Goal: Find specific page/section: Find specific page/section

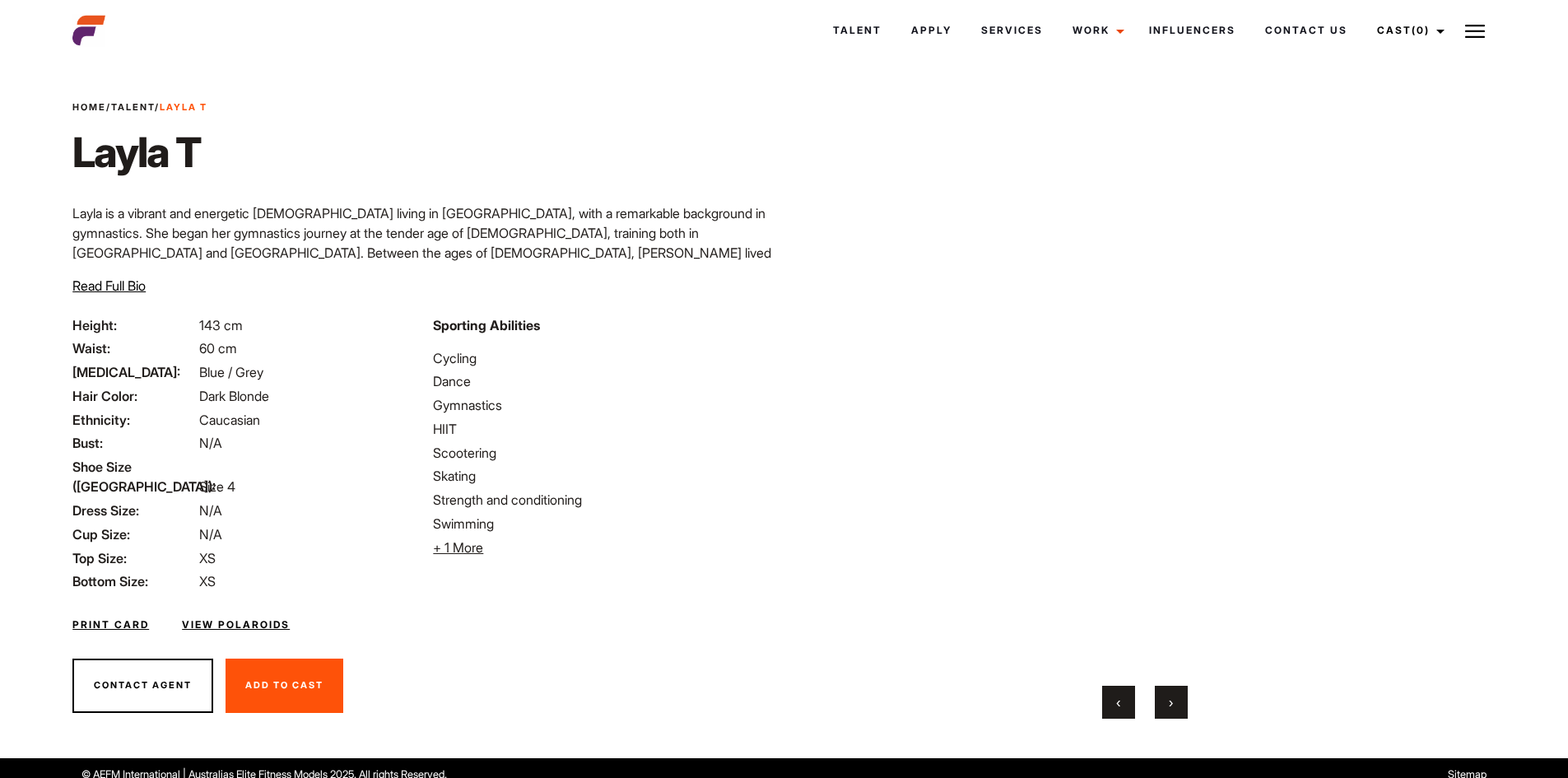
scroll to position [35, 0]
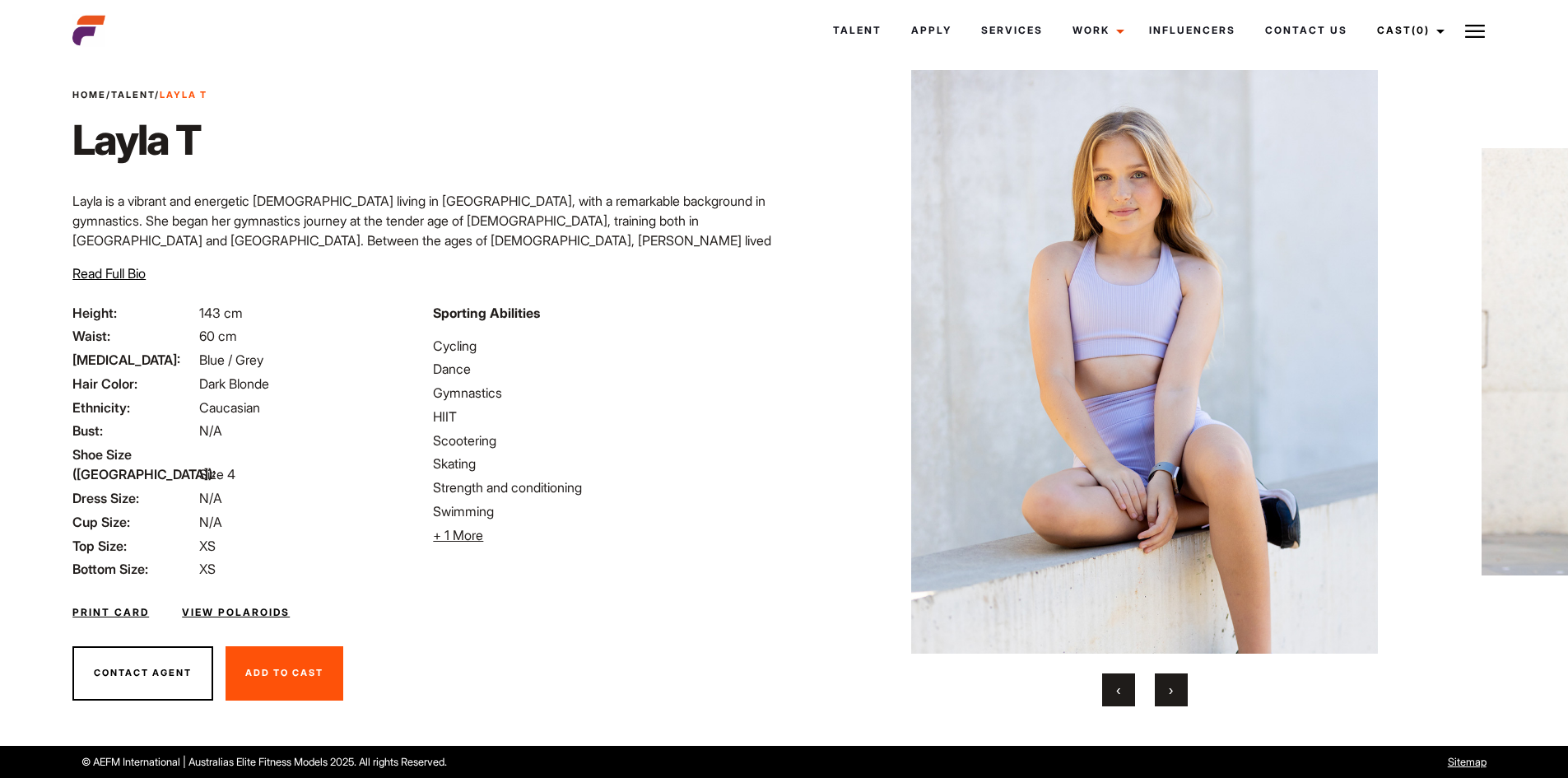
click at [1170, 685] on span "›" at bounding box center [1171, 690] width 5 height 16
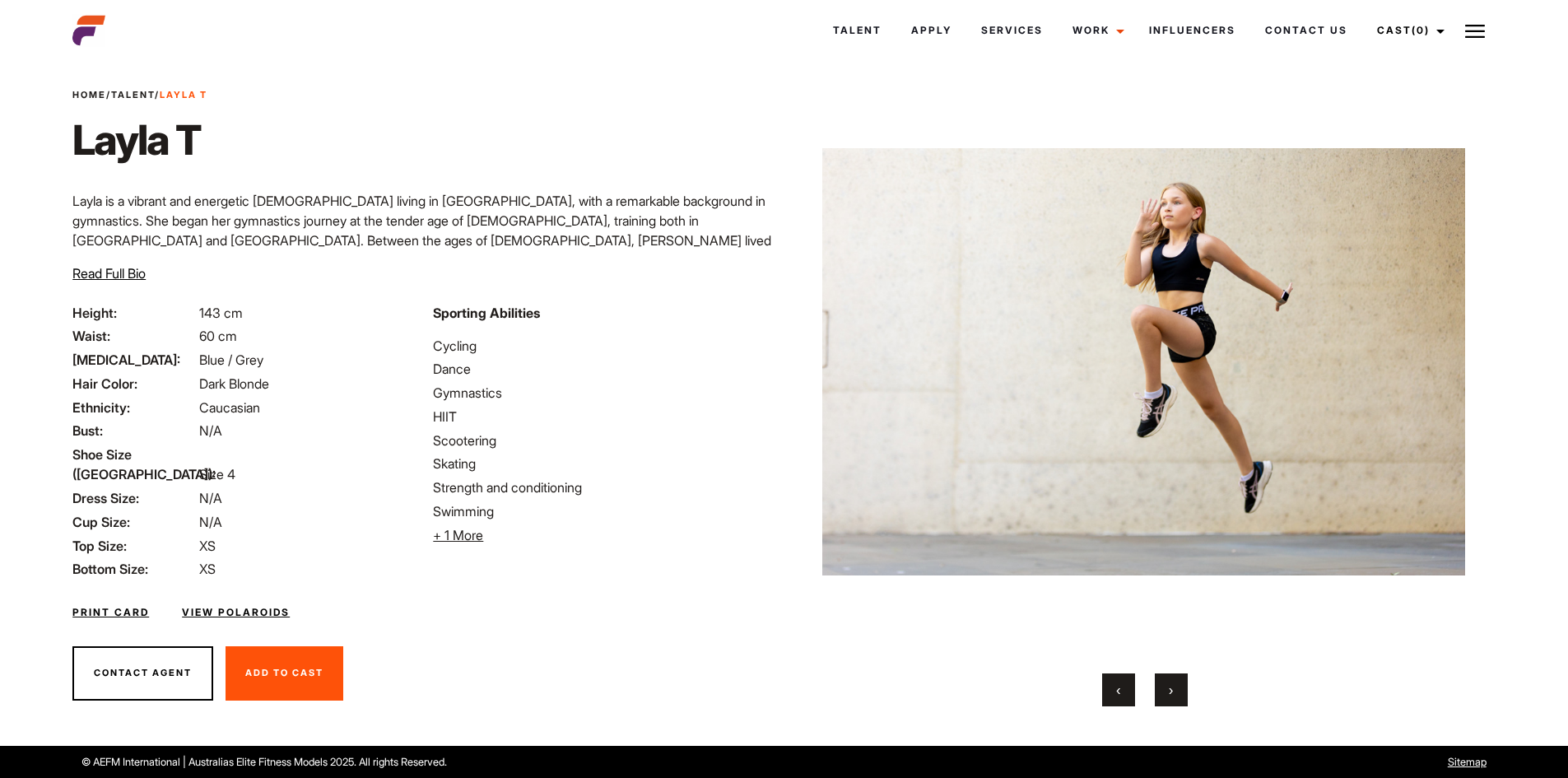
click at [1170, 687] on span "›" at bounding box center [1171, 690] width 5 height 16
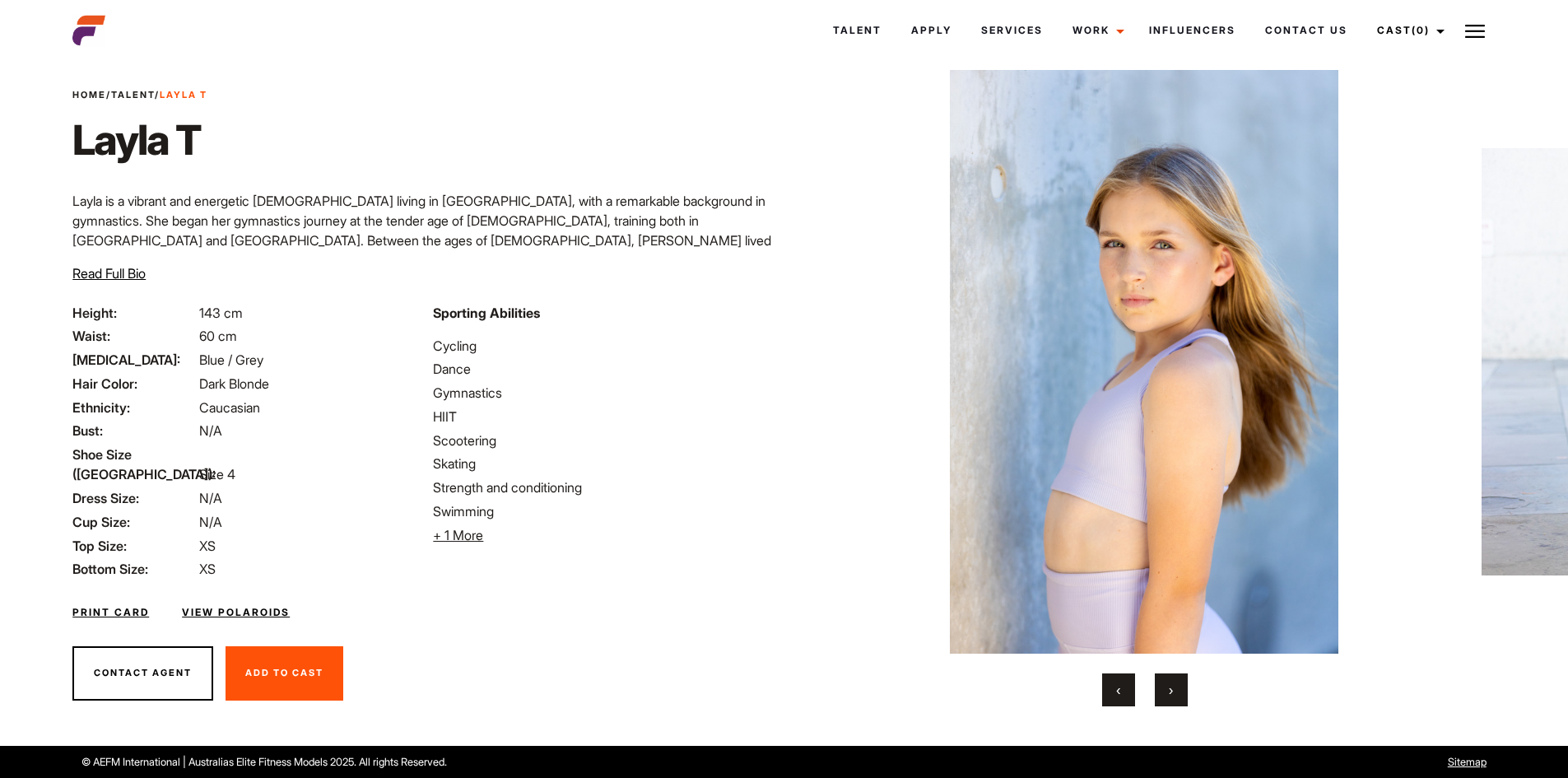
click at [1170, 687] on span "›" at bounding box center [1171, 690] width 5 height 16
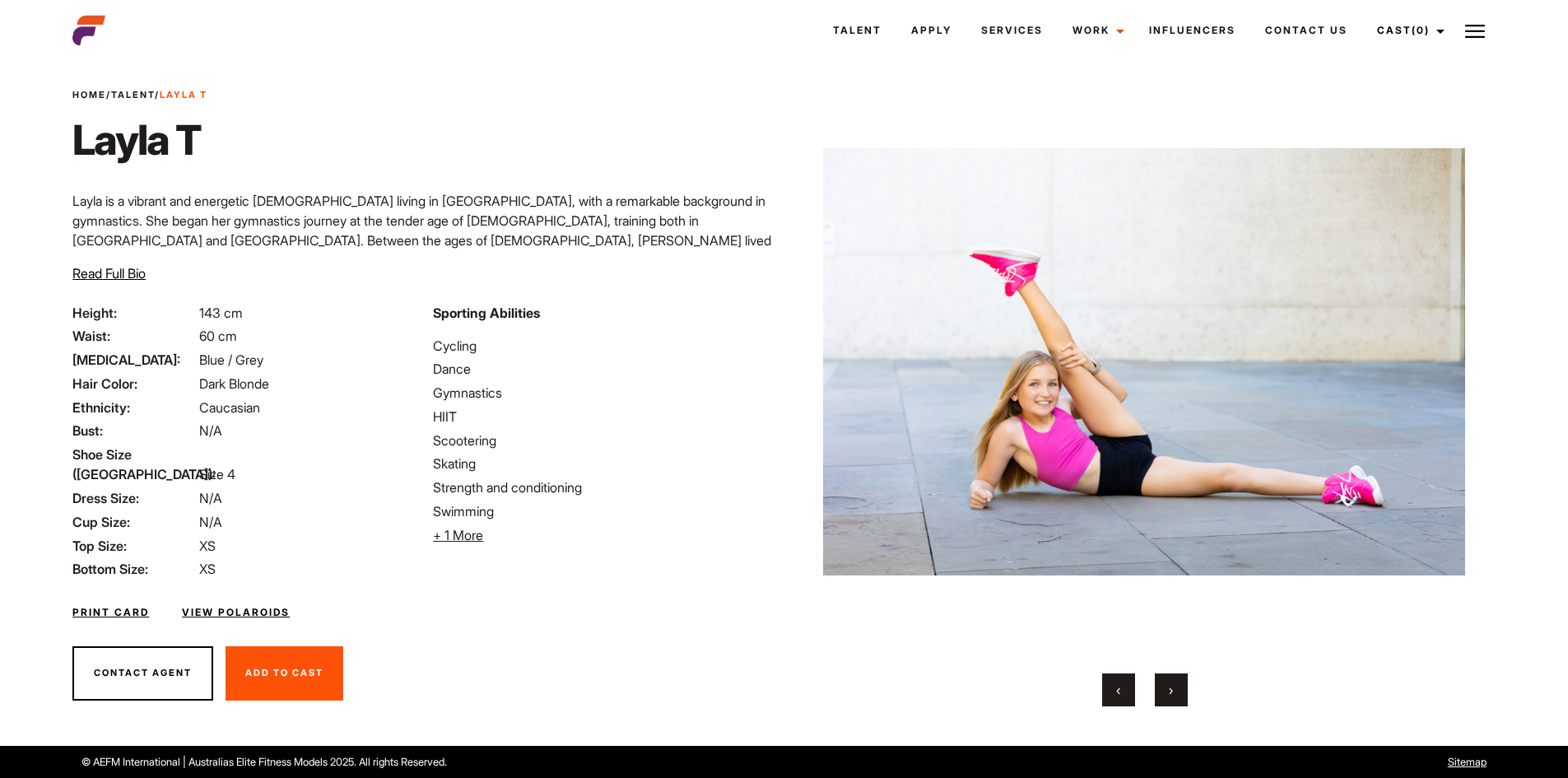
click at [1170, 687] on span "›" at bounding box center [1171, 690] width 5 height 16
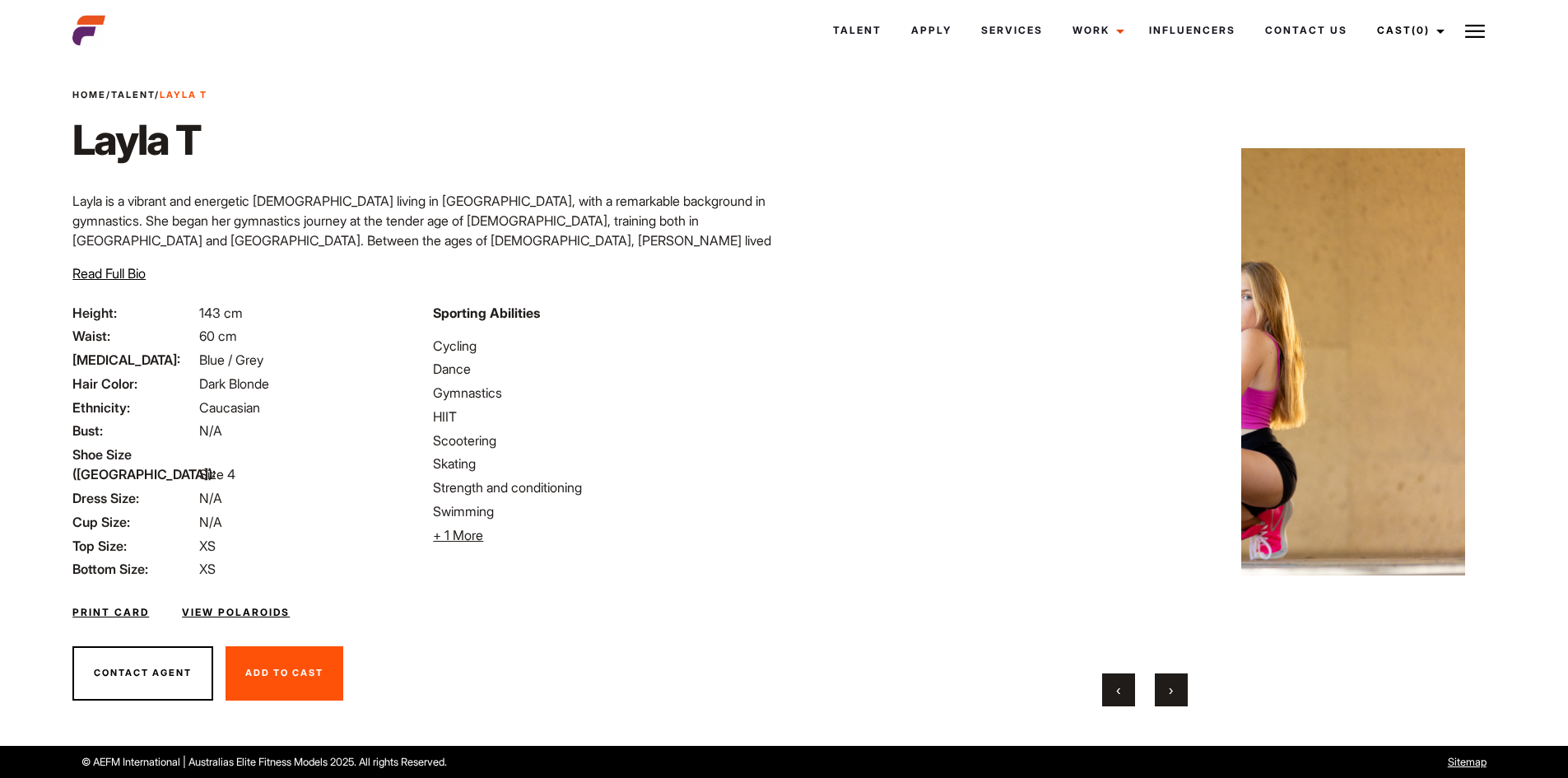
click at [1170, 687] on span "›" at bounding box center [1171, 690] width 5 height 16
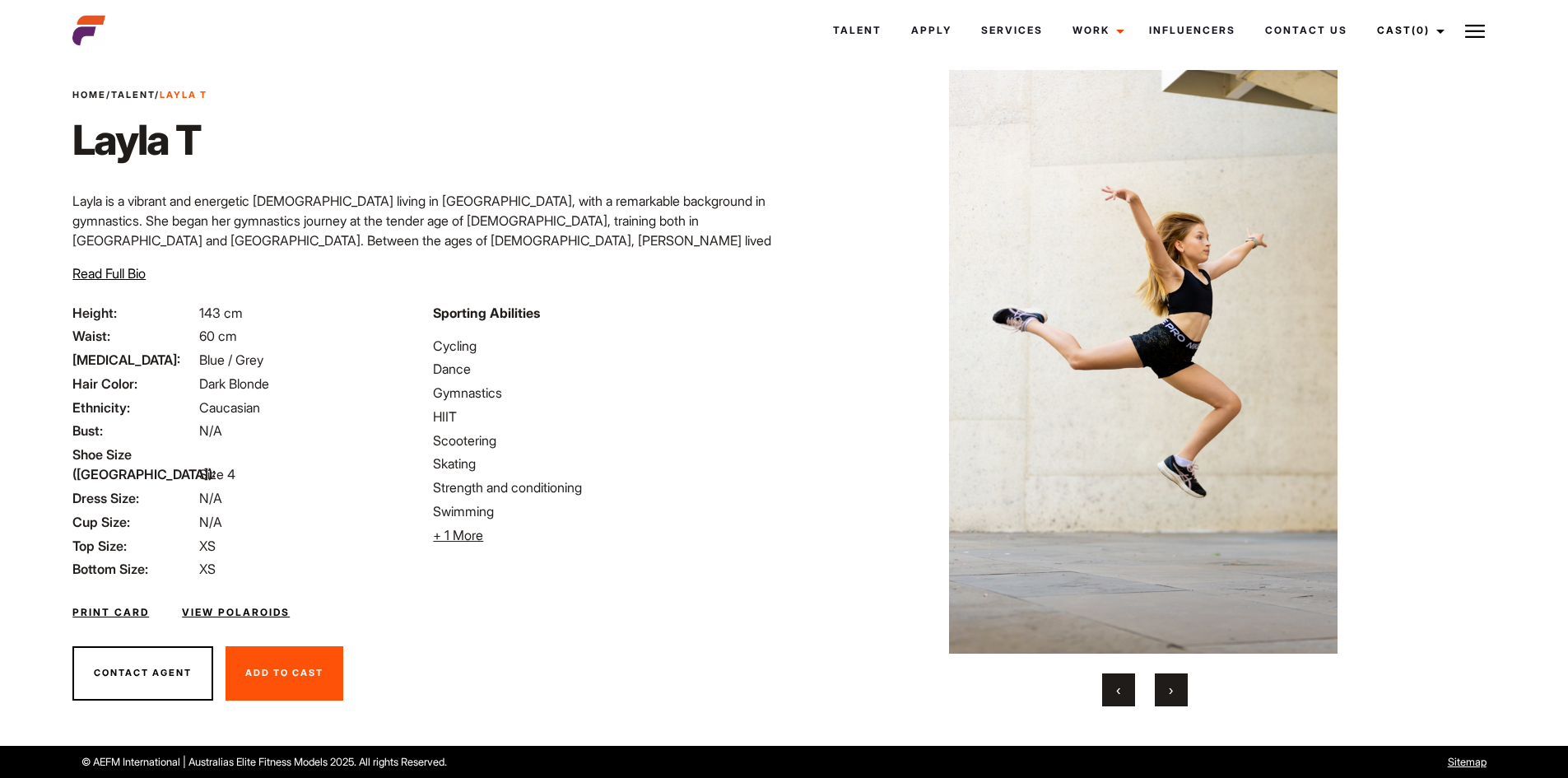
click at [1170, 687] on span "›" at bounding box center [1171, 690] width 5 height 16
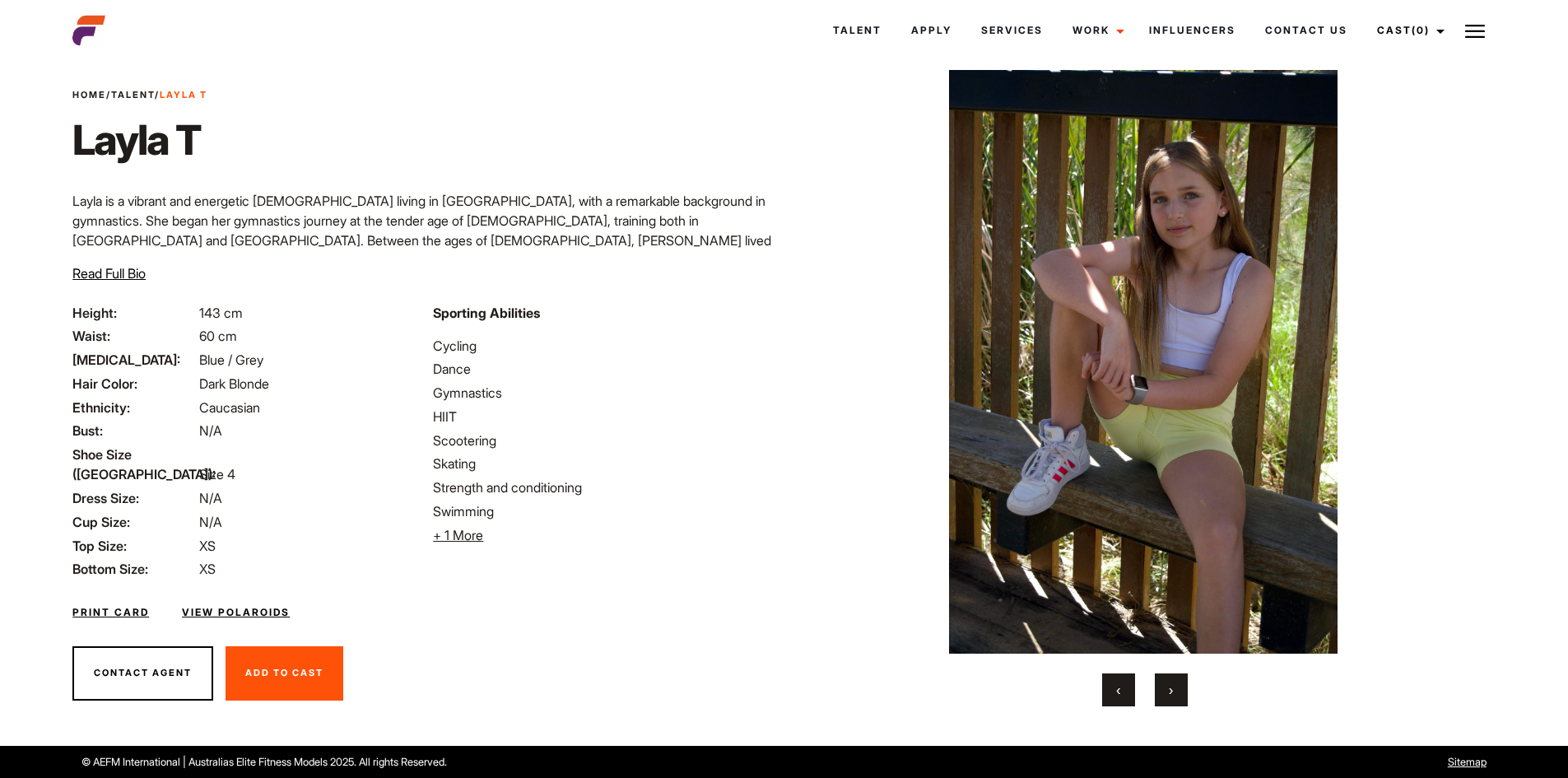
click at [1174, 689] on button "›" at bounding box center [1171, 690] width 33 height 33
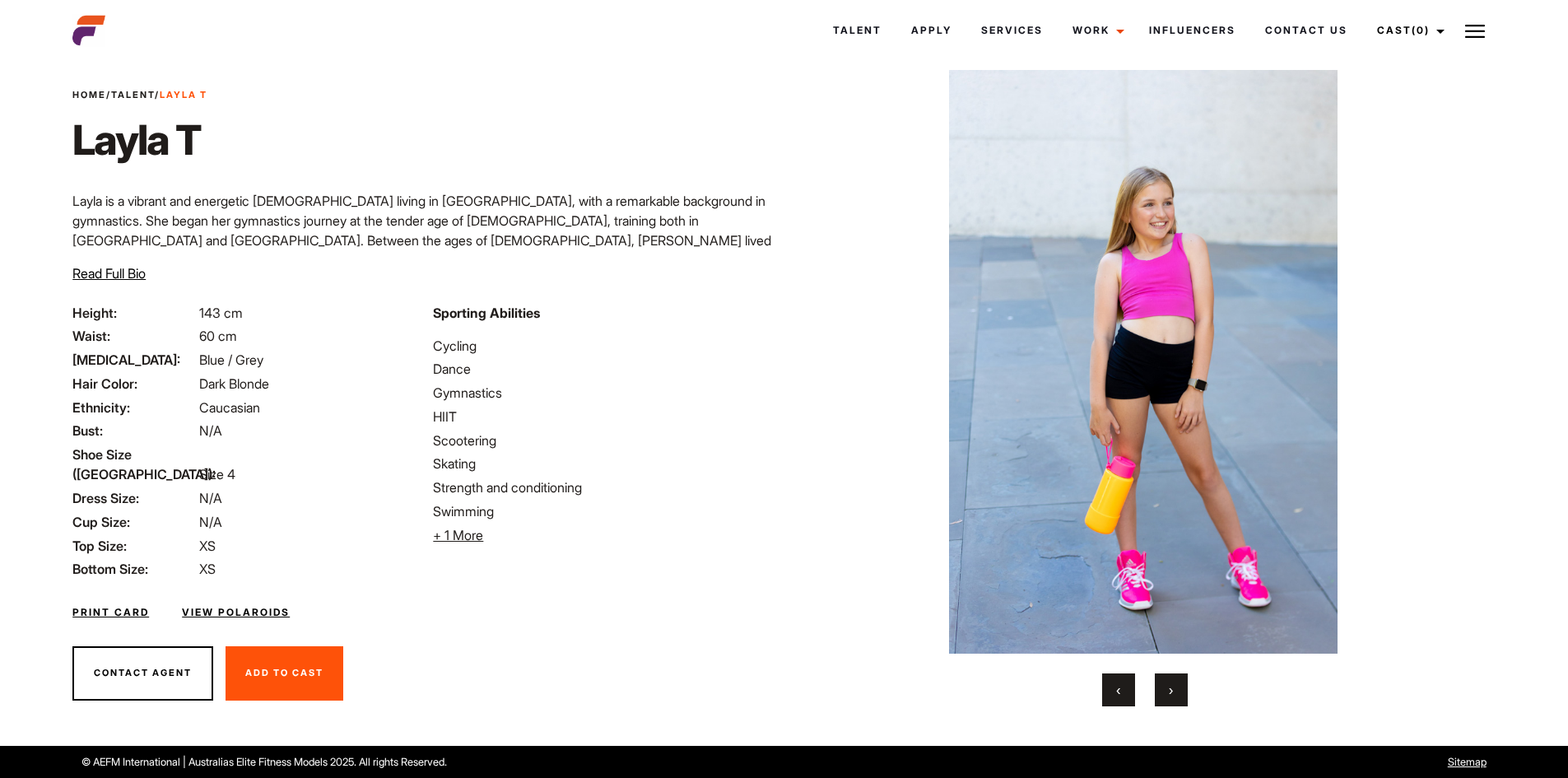
click at [1174, 689] on button "›" at bounding box center [1171, 690] width 33 height 33
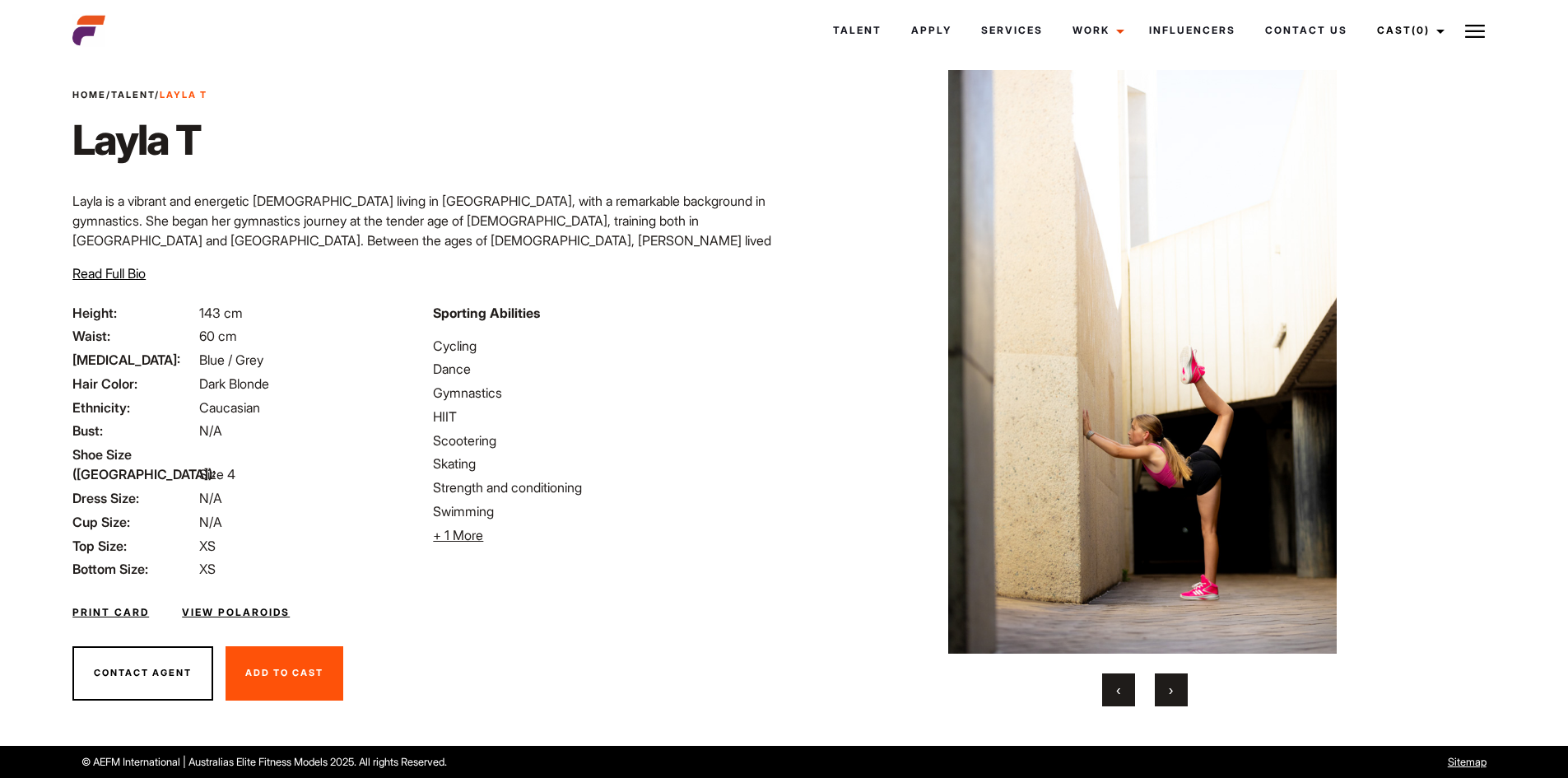
click at [1174, 689] on button "›" at bounding box center [1171, 690] width 33 height 33
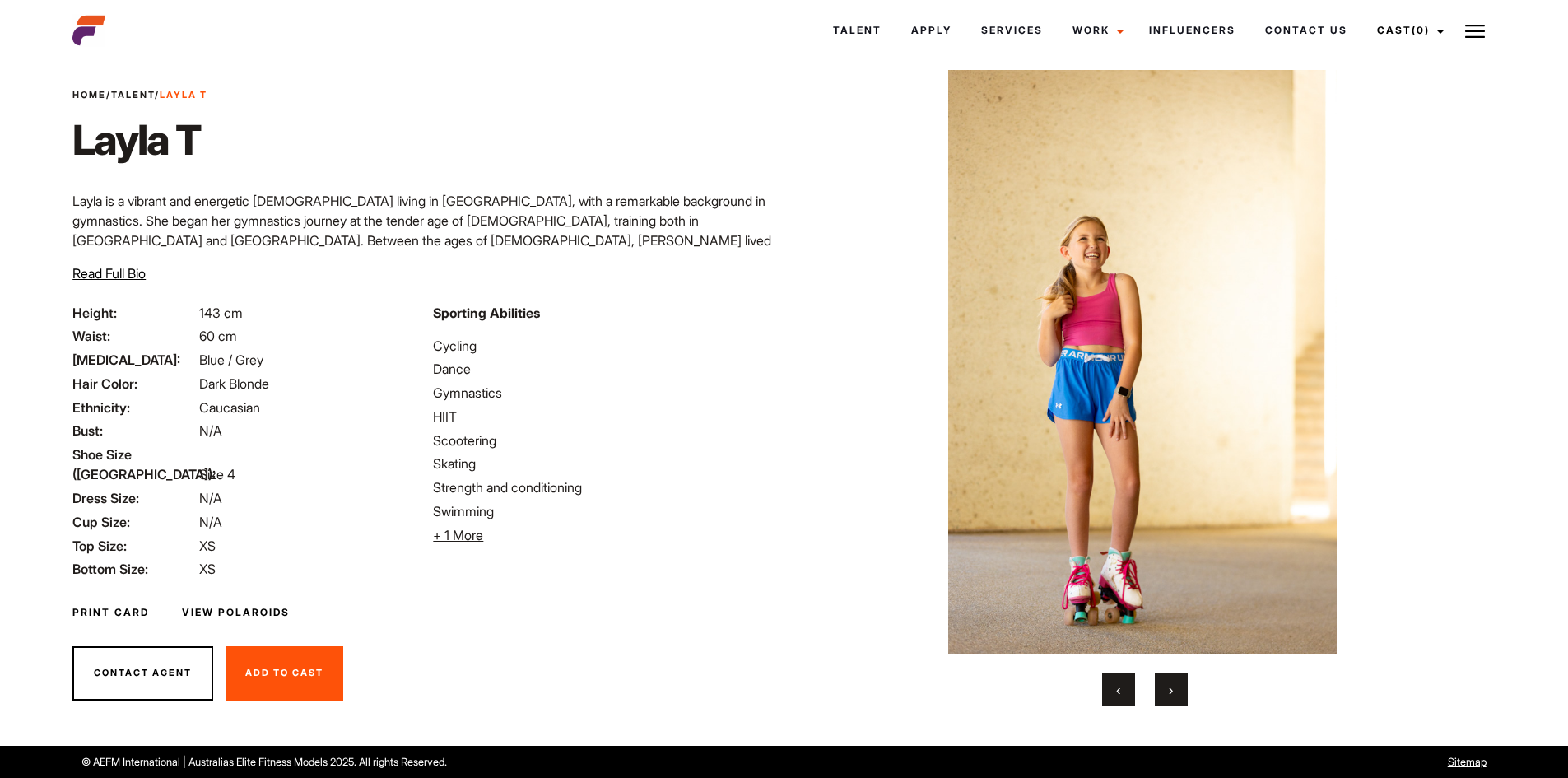
click at [1173, 689] on button "›" at bounding box center [1171, 690] width 33 height 33
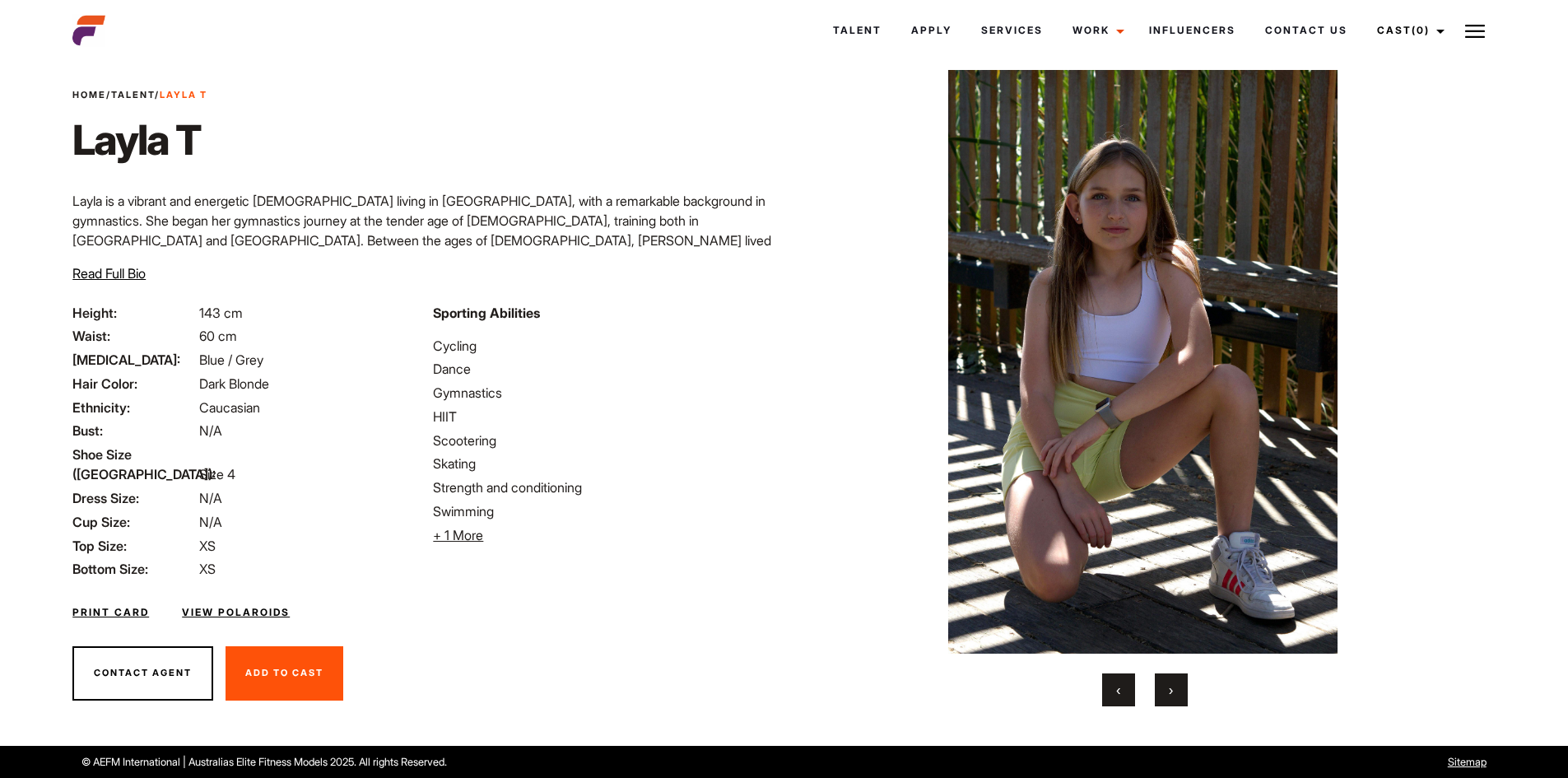
click at [1173, 689] on button "›" at bounding box center [1171, 690] width 33 height 33
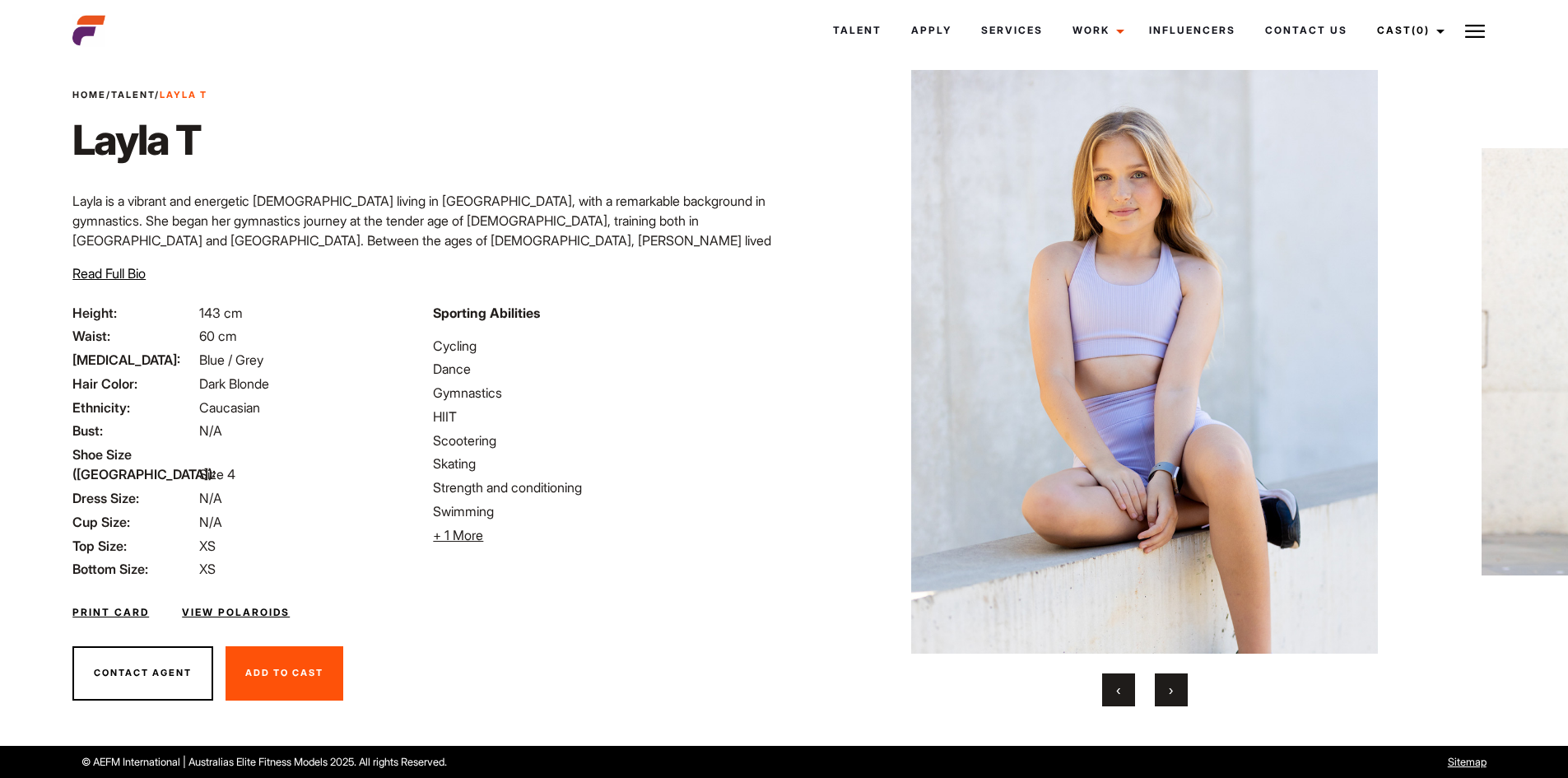
click at [1173, 689] on button "›" at bounding box center [1171, 690] width 33 height 33
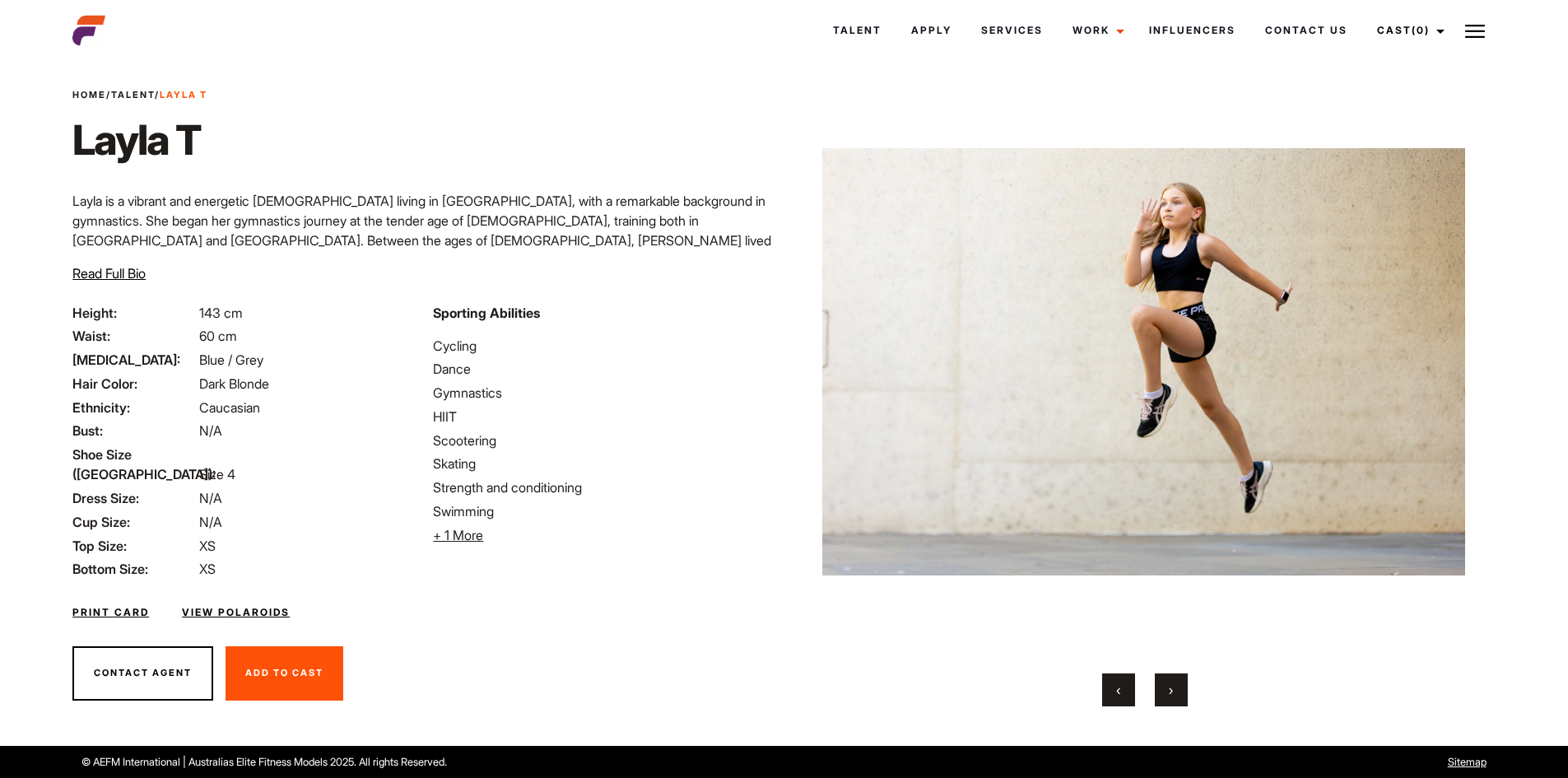
click at [1173, 689] on button "›" at bounding box center [1171, 690] width 33 height 33
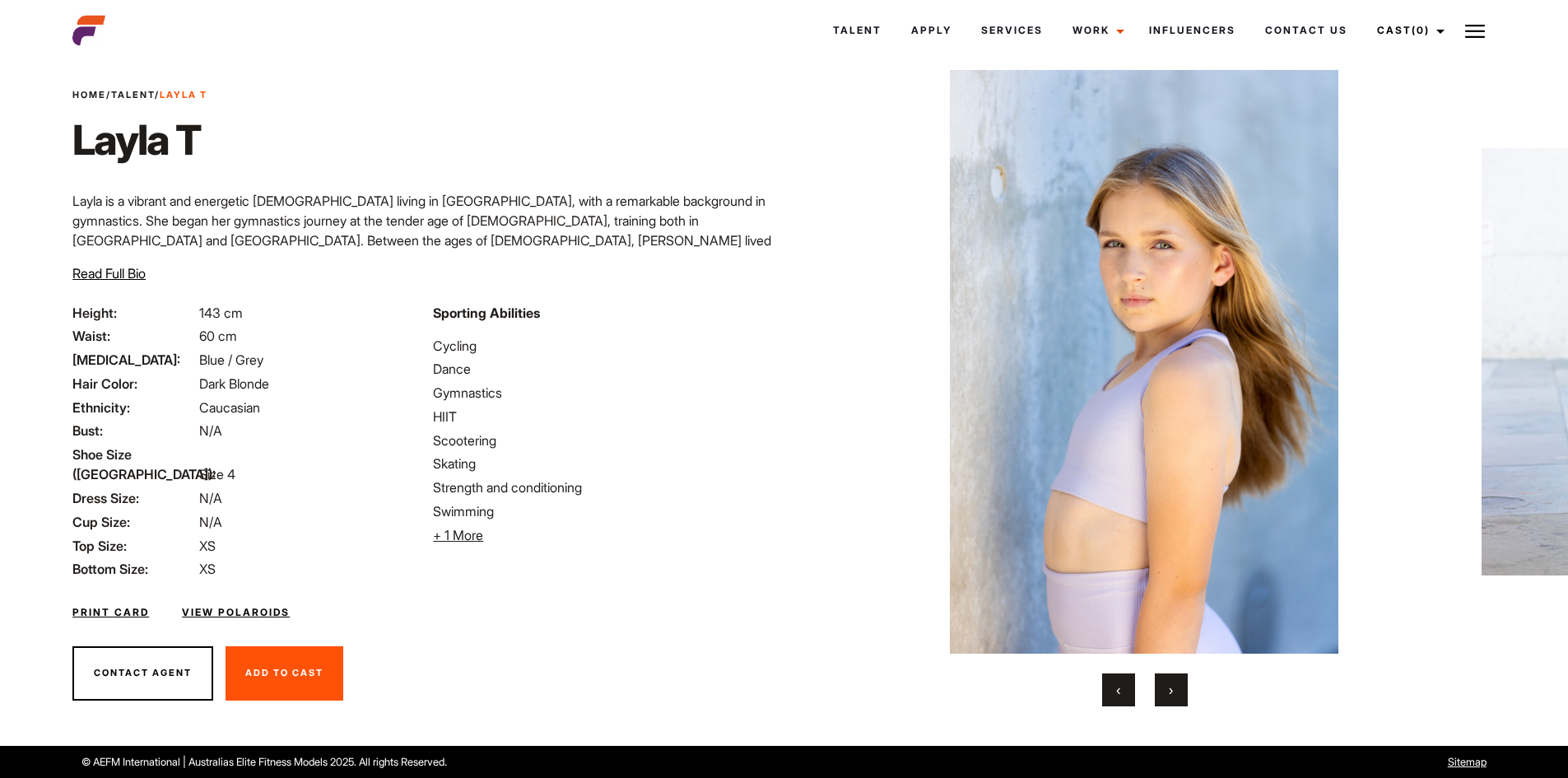
click at [1173, 689] on button "›" at bounding box center [1171, 690] width 33 height 33
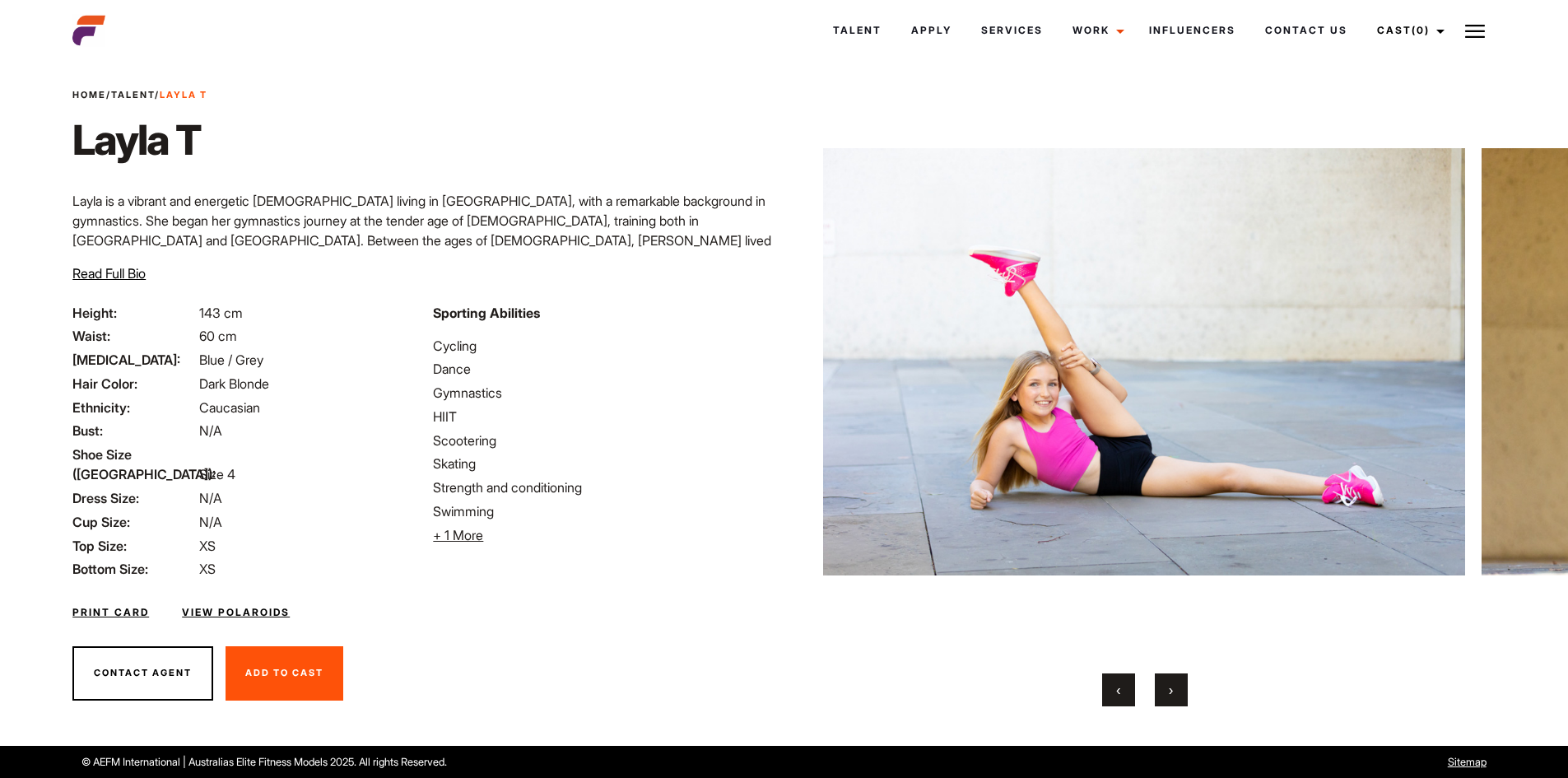
click at [1173, 689] on button "›" at bounding box center [1171, 690] width 33 height 33
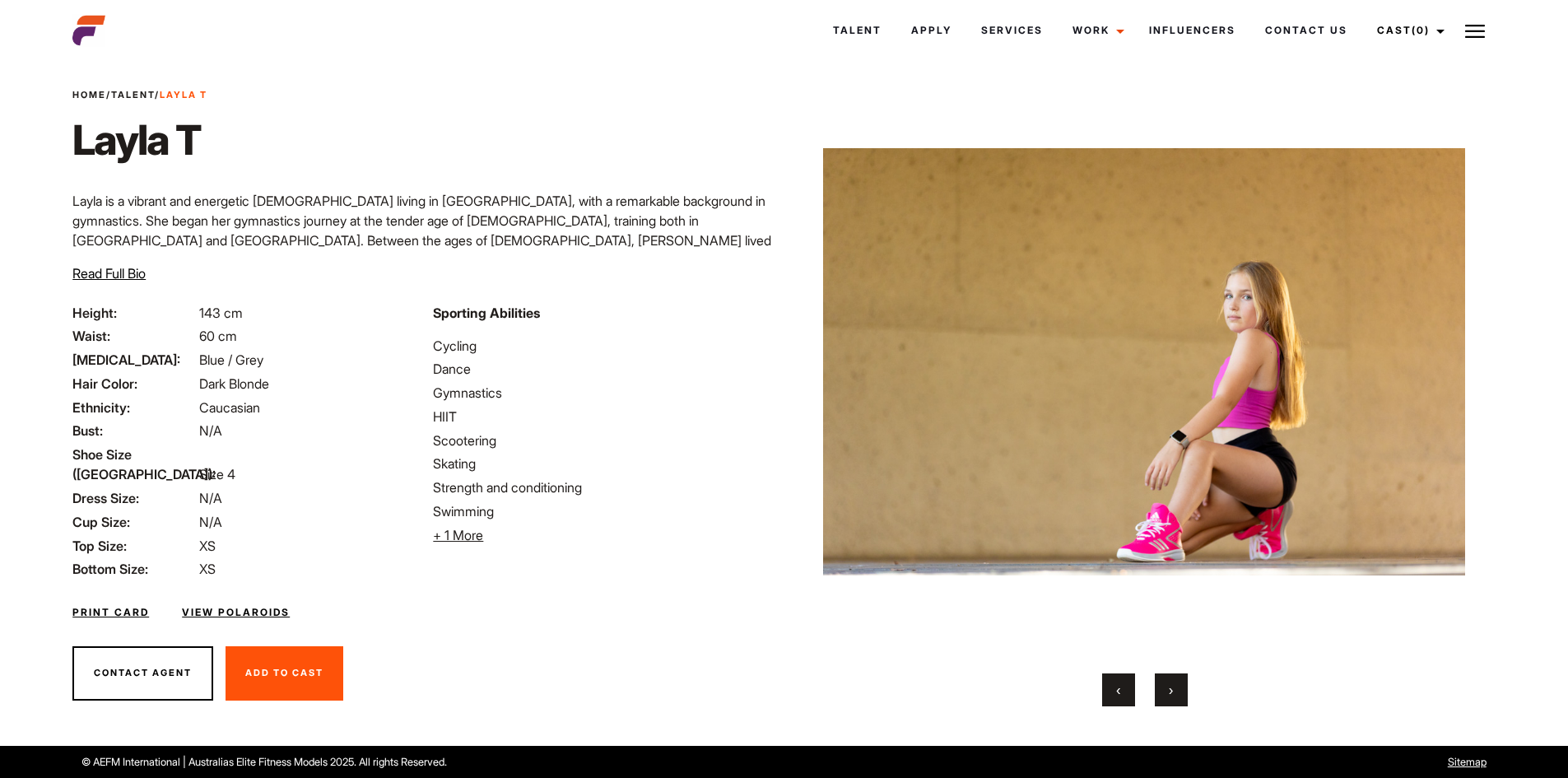
click at [1173, 689] on button "›" at bounding box center [1171, 690] width 33 height 33
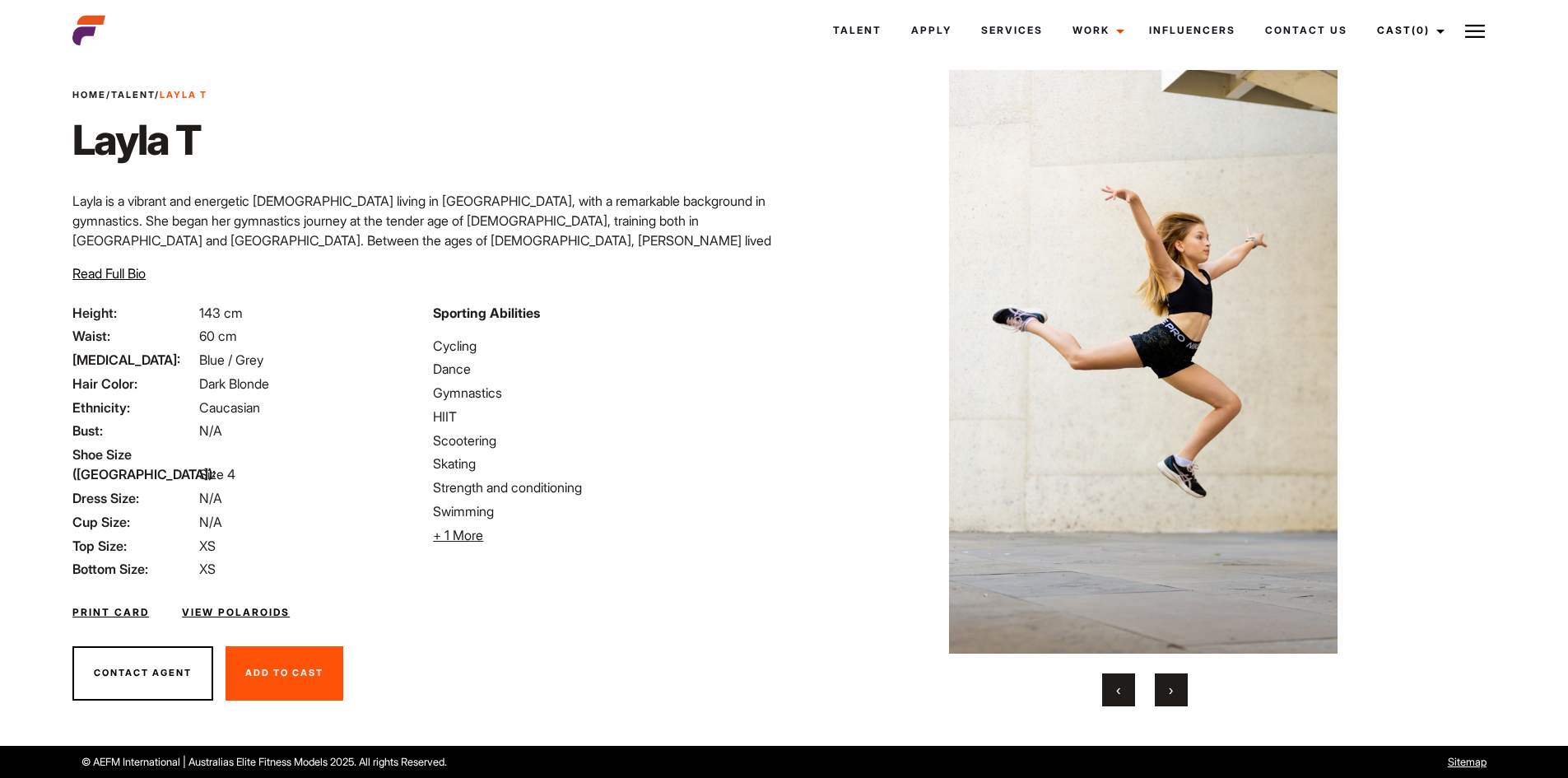
click at [1173, 689] on button "›" at bounding box center [1171, 690] width 33 height 33
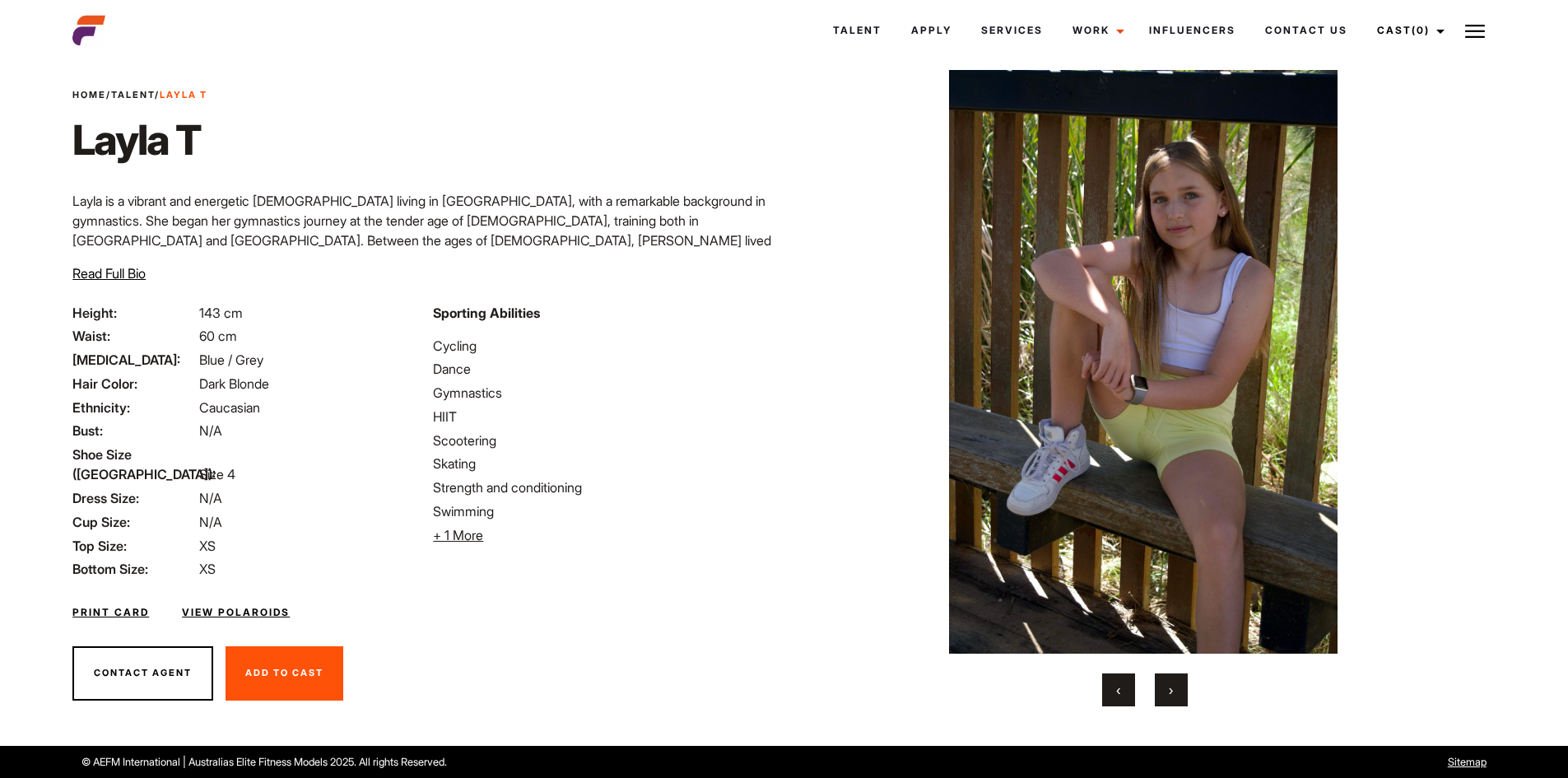
click at [146, 94] on link "Talent" at bounding box center [133, 95] width 44 height 12
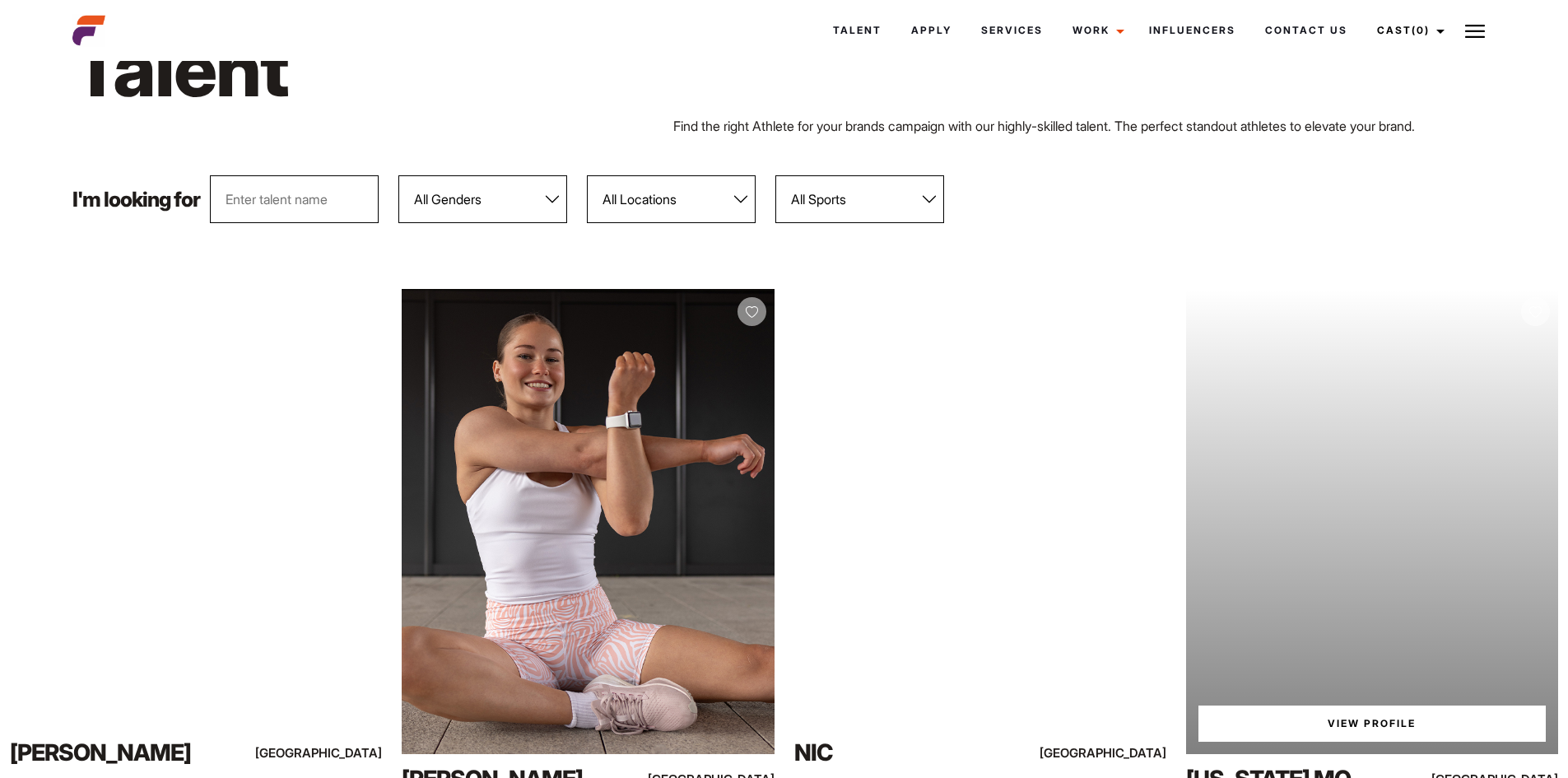
scroll to position [82, 0]
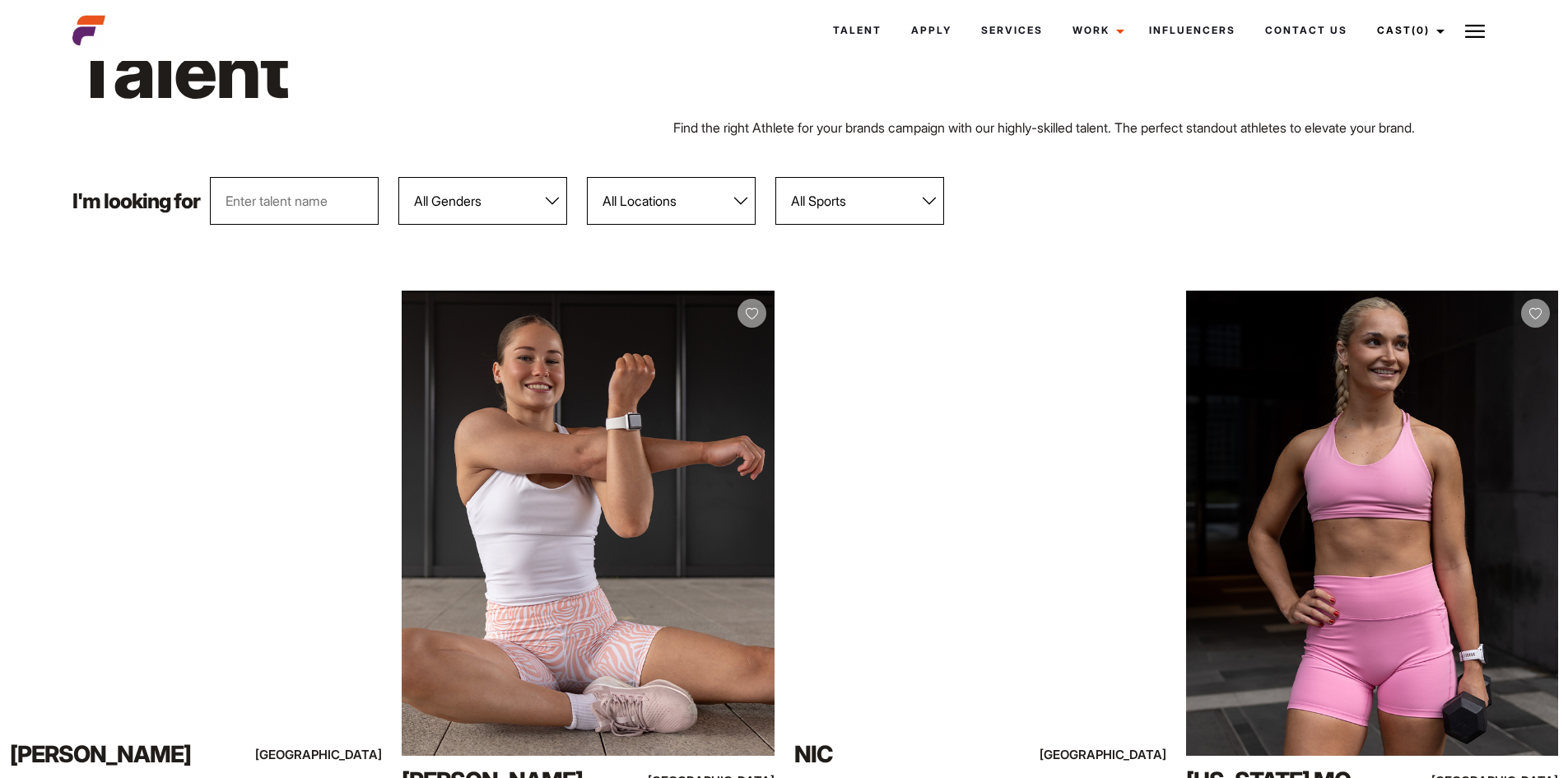
click at [555, 198] on select "All Genders [DEMOGRAPHIC_DATA] [DEMOGRAPHIC_DATA]" at bounding box center [482, 201] width 168 height 47
select select "104"
click at [399, 177] on select "All Genders Female Male" at bounding box center [482, 201] width 168 height 47
